Goal: Task Accomplishment & Management: Manage account settings

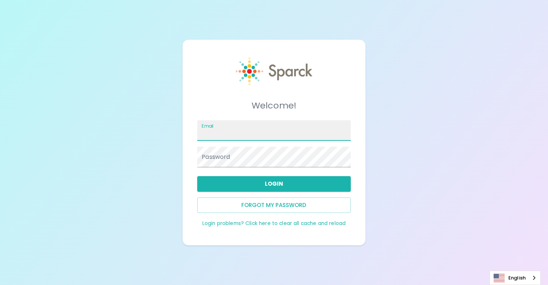
click at [242, 134] on input "Email" at bounding box center [273, 130] width 153 height 21
type input "[PERSON_NAME][EMAIL_ADDRESS][DOMAIN_NAME]"
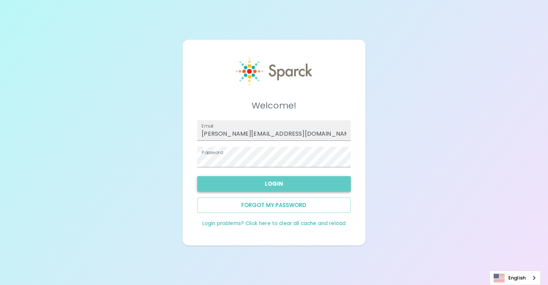
click at [276, 181] on button "Login" at bounding box center [273, 183] width 153 height 15
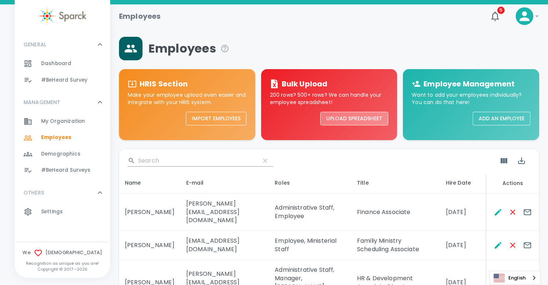
click at [356, 117] on button "Upload Spreadsheet" at bounding box center [354, 119] width 68 height 14
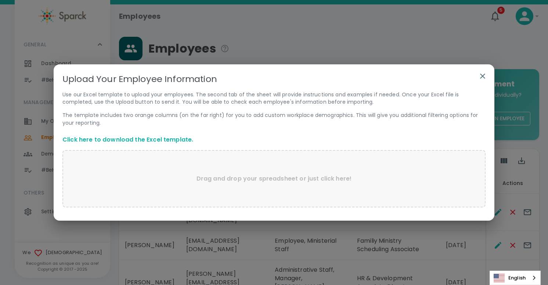
click at [126, 138] on link "Click here to download the Excel template." at bounding box center [127, 139] width 131 height 8
click at [479, 76] on icon "button" at bounding box center [482, 76] width 9 height 9
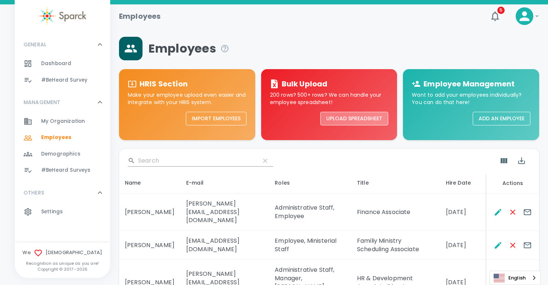
click at [343, 119] on button "Upload Spreadsheet" at bounding box center [354, 119] width 68 height 14
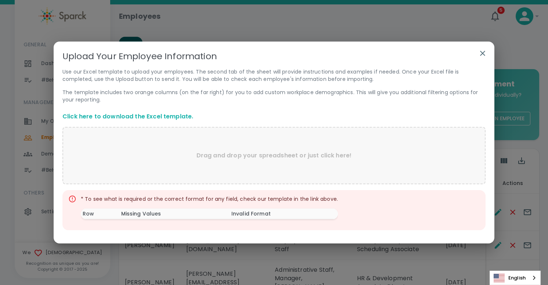
click at [71, 200] on icon at bounding box center [72, 199] width 8 height 8
click at [69, 198] on icon at bounding box center [72, 198] width 7 height 7
click at [95, 216] on th "Row" at bounding box center [100, 213] width 39 height 11
click at [145, 210] on th "Missing Values" at bounding box center [174, 213] width 110 height 11
click at [157, 116] on link "Click here to download the Excel template." at bounding box center [127, 116] width 131 height 8
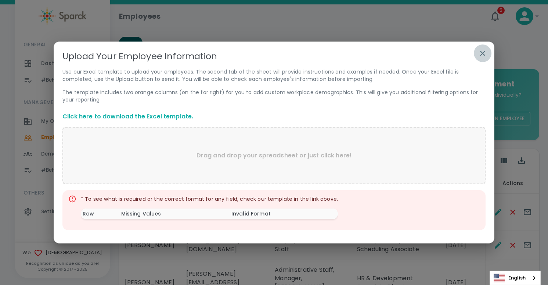
click at [481, 53] on icon "button" at bounding box center [482, 53] width 9 height 9
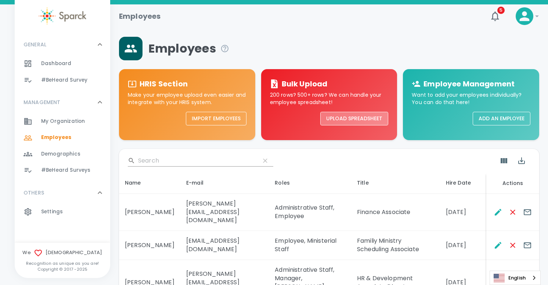
click at [351, 119] on button "Upload Spreadsheet" at bounding box center [354, 119] width 68 height 14
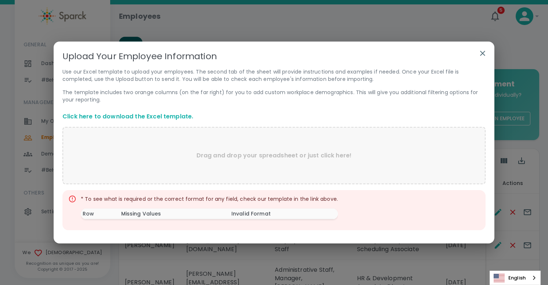
click at [481, 54] on icon "button" at bounding box center [482, 53] width 5 height 5
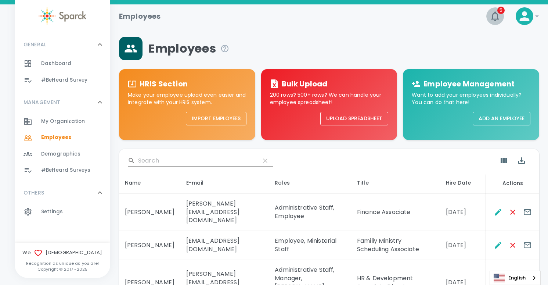
click at [494, 17] on icon "button" at bounding box center [495, 16] width 12 height 12
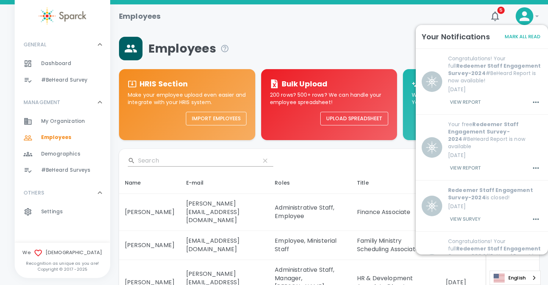
click at [537, 16] on icon at bounding box center [537, 16] width 4 height 2
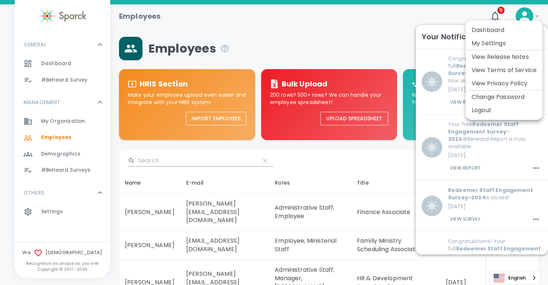
click at [338, 120] on div at bounding box center [274, 142] width 548 height 285
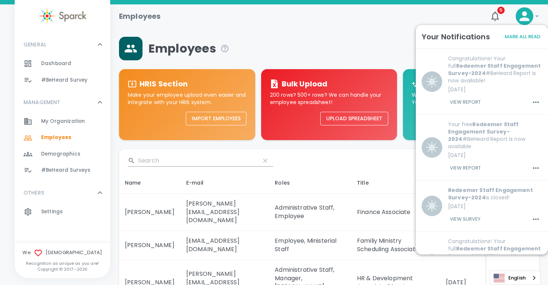
click at [338, 45] on div "Employees" at bounding box center [329, 48] width 420 height 23
click at [420, 26] on div "Your Notifications Mark All Read" at bounding box center [482, 36] width 132 height 23
click at [365, 122] on button "Upload Spreadsheet" at bounding box center [354, 119] width 68 height 14
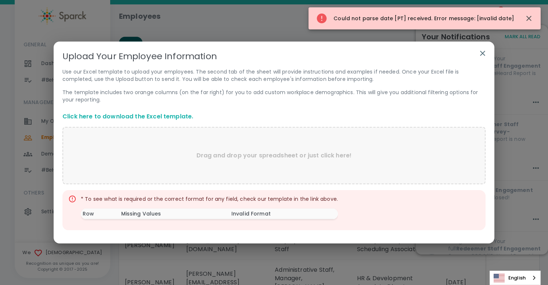
click at [115, 214] on th "Row" at bounding box center [100, 213] width 39 height 11
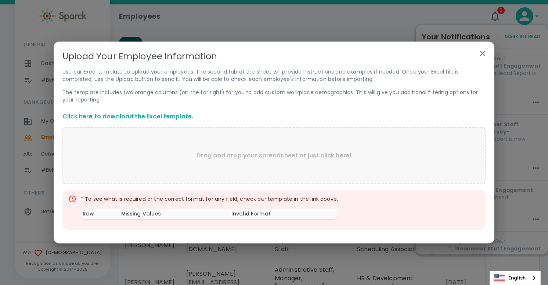
click at [154, 197] on div "* To see what is required or the correct format for any field, check our templa…" at bounding box center [209, 210] width 257 height 36
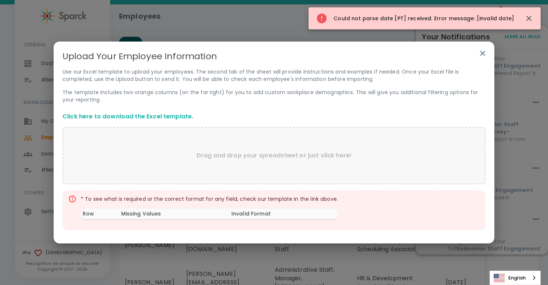
click at [137, 117] on link "Click here to download the Excel template." at bounding box center [127, 116] width 131 height 8
click at [388, 7] on div "Could not parse date [PT] received. Error message: [invalid date]" at bounding box center [424, 18] width 232 height 22
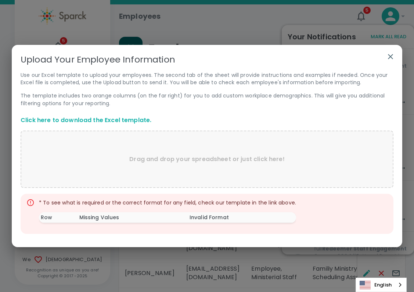
click at [75, 119] on link "Click here to download the Excel template." at bounding box center [86, 120] width 131 height 8
click at [390, 57] on icon "button" at bounding box center [390, 56] width 5 height 5
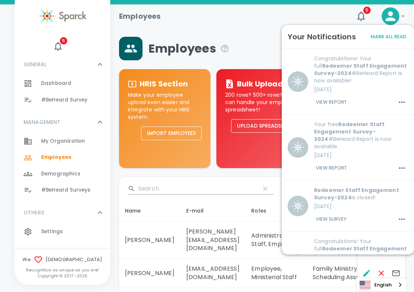
click at [303, 26] on div "Your Notifications Mark All Read" at bounding box center [348, 36] width 132 height 23
click at [248, 129] on button "Upload Spreadsheet" at bounding box center [265, 126] width 68 height 14
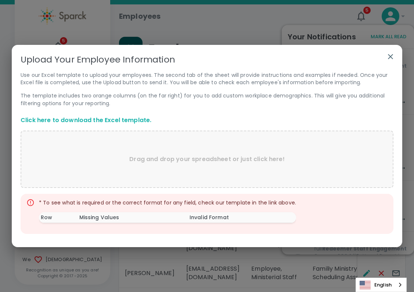
click at [390, 57] on icon "button" at bounding box center [390, 56] width 5 height 5
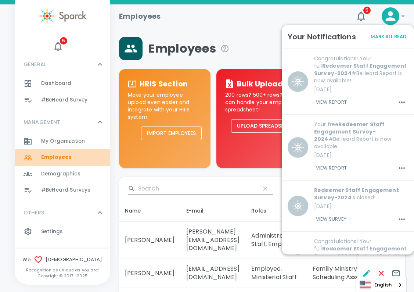
click at [65, 159] on span "Employees" at bounding box center [56, 156] width 30 height 7
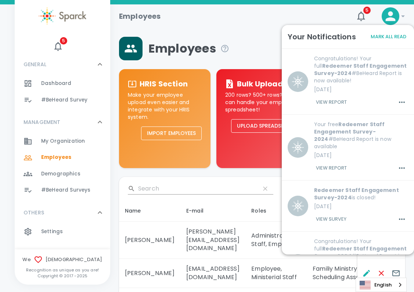
click at [298, 10] on div "Employees" at bounding box center [229, 13] width 233 height 18
click at [307, 272] on td "Employee, Ministerial Staff" at bounding box center [275, 272] width 61 height 29
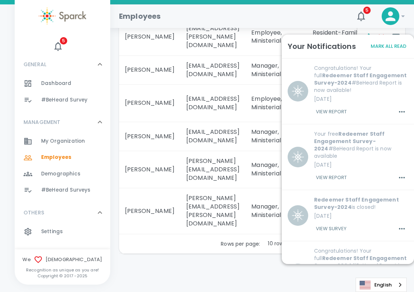
scroll to position [354, 0]
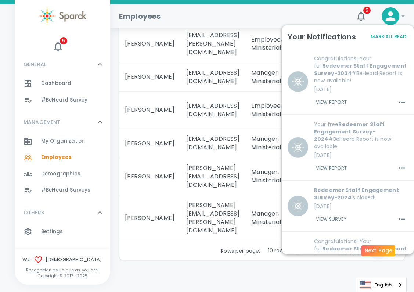
click at [377, 255] on icon "Next Page" at bounding box center [377, 250] width 9 height 9
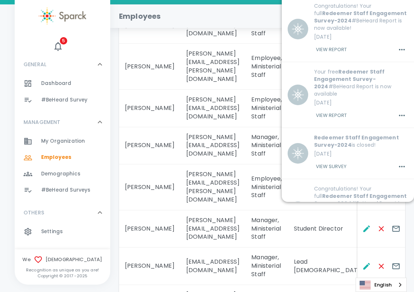
scroll to position [363, 0]
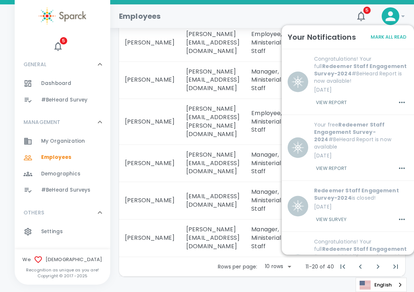
click at [309, 13] on div "Employees" at bounding box center [229, 13] width 233 height 18
click at [399, 18] on icon at bounding box center [402, 16] width 9 height 9
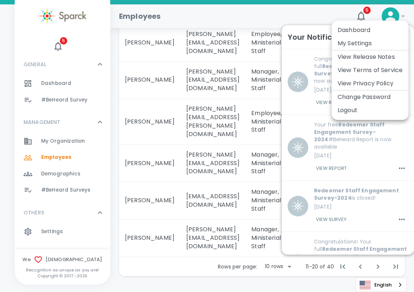
click at [399, 18] on div at bounding box center [207, 146] width 414 height 292
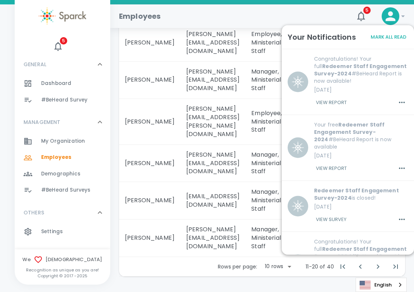
click at [384, 39] on button "Mark All Read" at bounding box center [388, 36] width 39 height 11
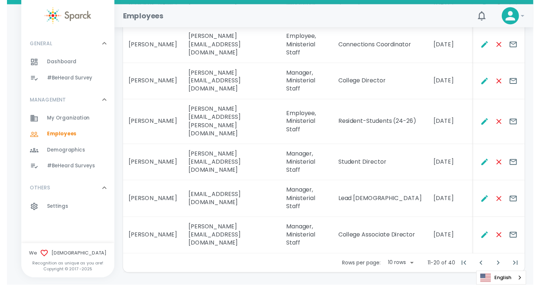
scroll to position [257, 0]
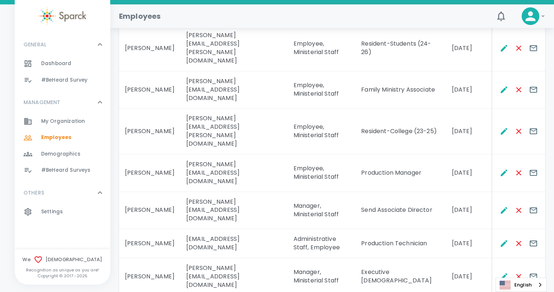
scroll to position [248, 0]
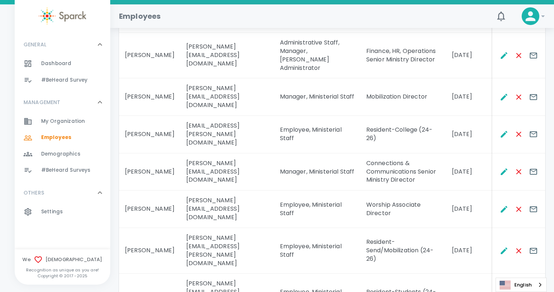
scroll to position [236, 0]
click at [515, 284] on icon "Remove Employee" at bounding box center [518, 295] width 9 height 9
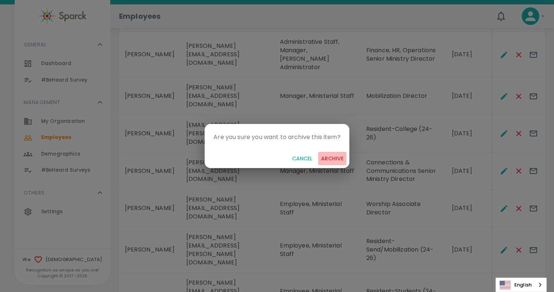
click at [338, 157] on button "archive" at bounding box center [332, 159] width 28 height 14
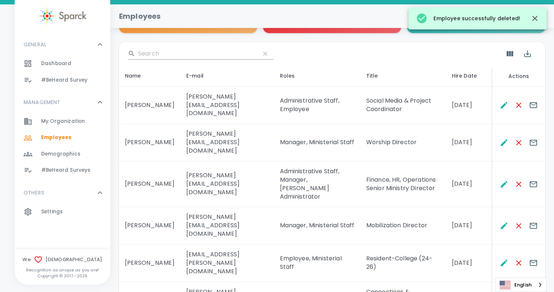
scroll to position [0, 0]
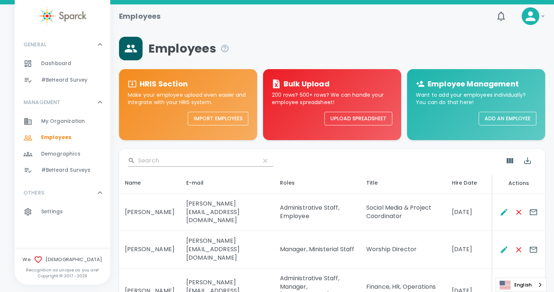
click at [359, 117] on button "Upload Spreadsheet" at bounding box center [358, 119] width 68 height 14
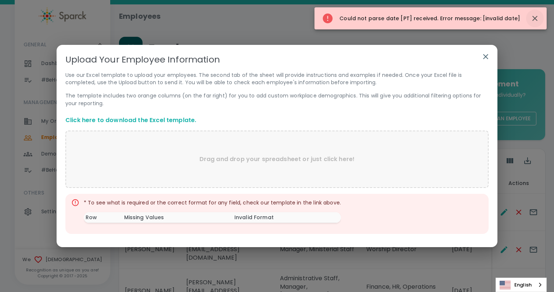
click at [537, 16] on icon "button" at bounding box center [534, 18] width 9 height 9
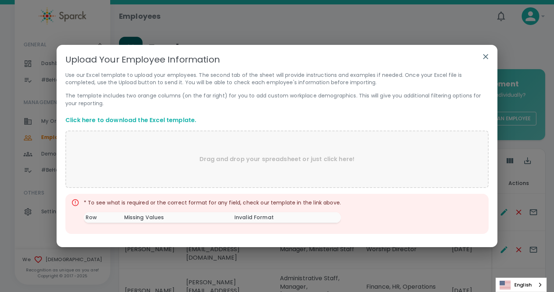
click at [485, 55] on icon "button" at bounding box center [485, 56] width 9 height 9
